Goal: Information Seeking & Learning: Find specific page/section

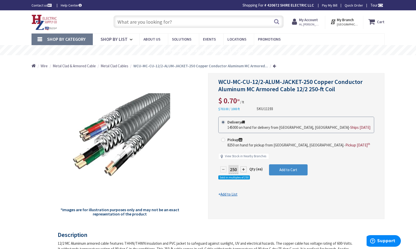
click at [177, 24] on input "text" at bounding box center [198, 21] width 170 height 13
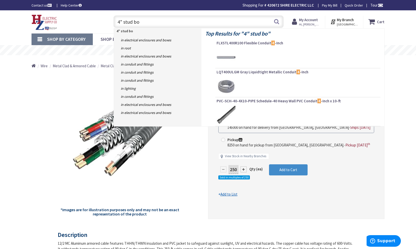
type input "4" stud box"
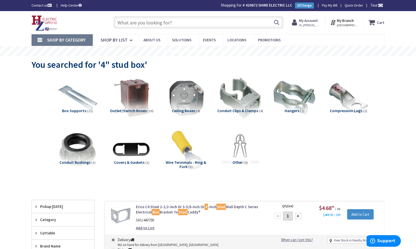
click at [149, 20] on input "text" at bounding box center [198, 22] width 170 height 13
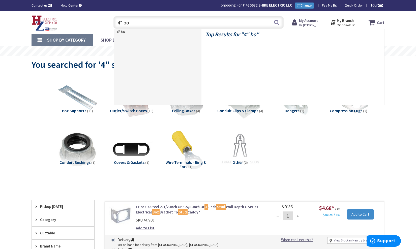
type input "4" box"
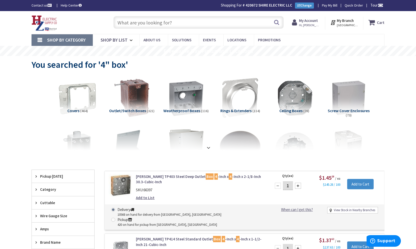
click at [191, 23] on input "text" at bounding box center [198, 22] width 170 height 13
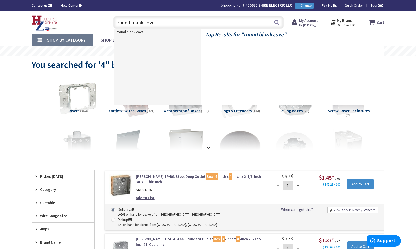
type input "round blank cover"
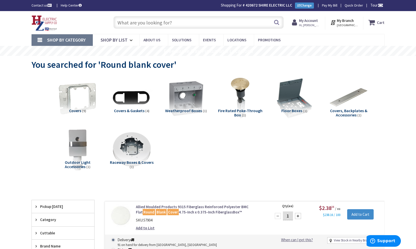
click at [194, 24] on input "text" at bounding box center [198, 22] width 170 height 13
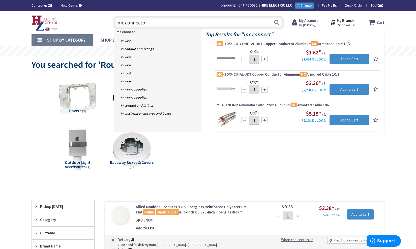
type input "mc connector"
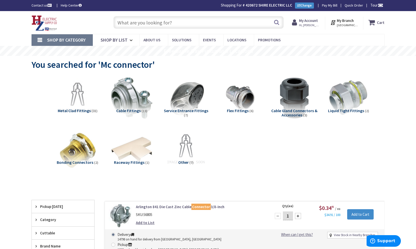
click at [197, 20] on input "text" at bounding box center [198, 22] width 170 height 13
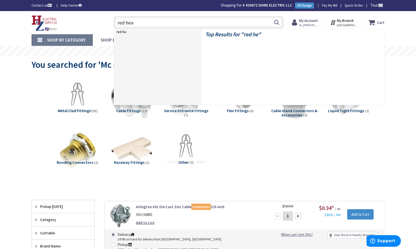
type input "red head"
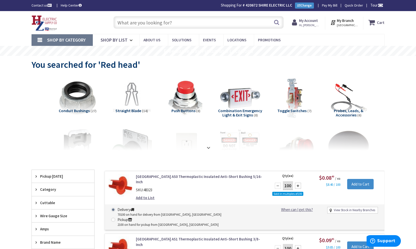
click at [198, 24] on input "text" at bounding box center [198, 22] width 170 height 13
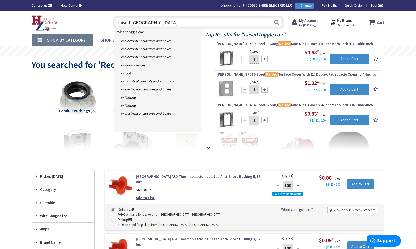
type input "raised toggle cover"
